Goal: Transaction & Acquisition: Purchase product/service

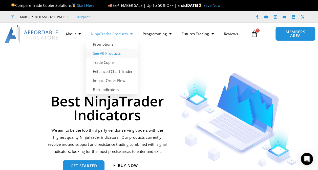
click at [105, 53] on link "See All Products" at bounding box center [112, 53] width 52 height 9
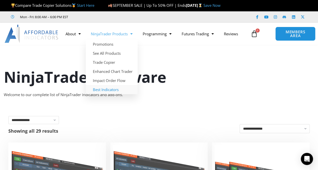
click at [111, 91] on link "Best Indicators" at bounding box center [112, 89] width 52 height 9
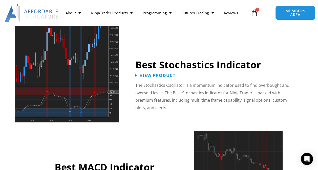
scroll to position [1036, 0]
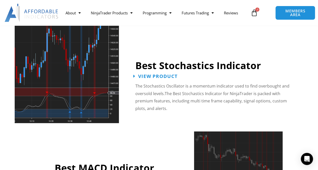
click at [161, 74] on span "View Product" at bounding box center [157, 76] width 39 height 5
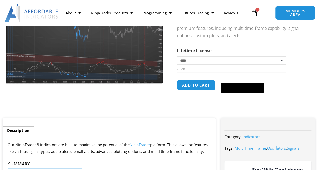
scroll to position [101, 0]
